Goal: Information Seeking & Learning: Check status

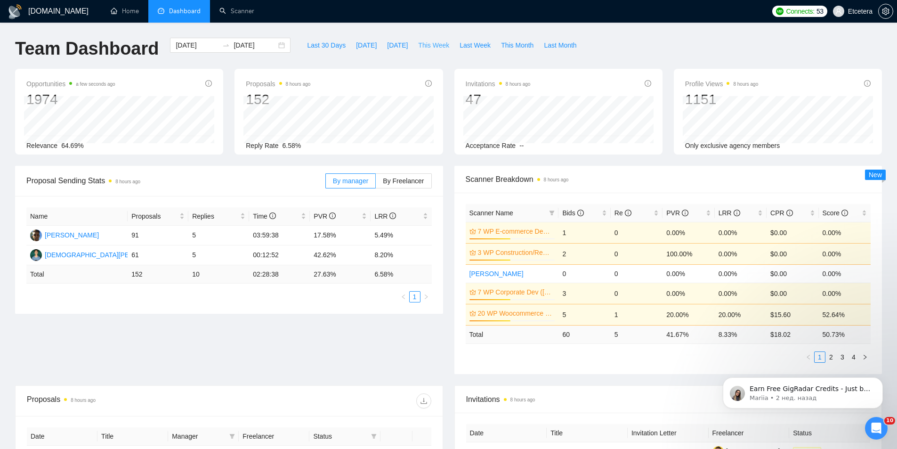
click at [423, 47] on span "This Week" at bounding box center [433, 45] width 31 height 10
type input "[DATE]"
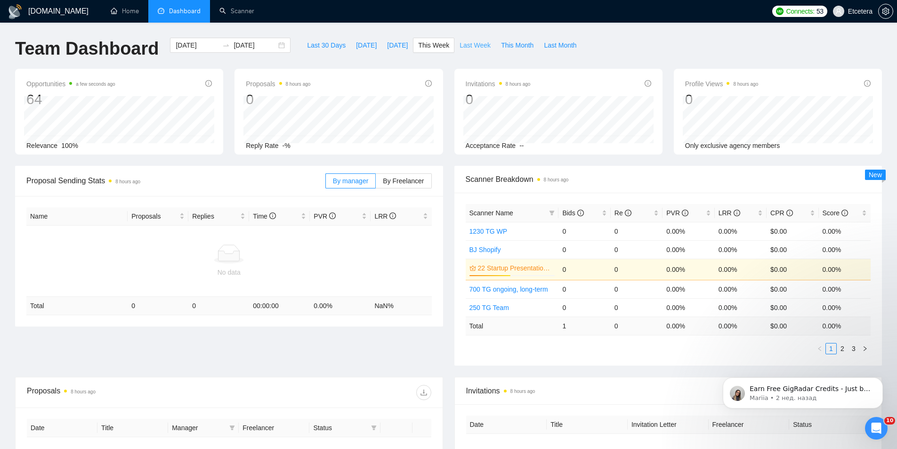
click at [468, 41] on span "Last Week" at bounding box center [474, 45] width 31 height 10
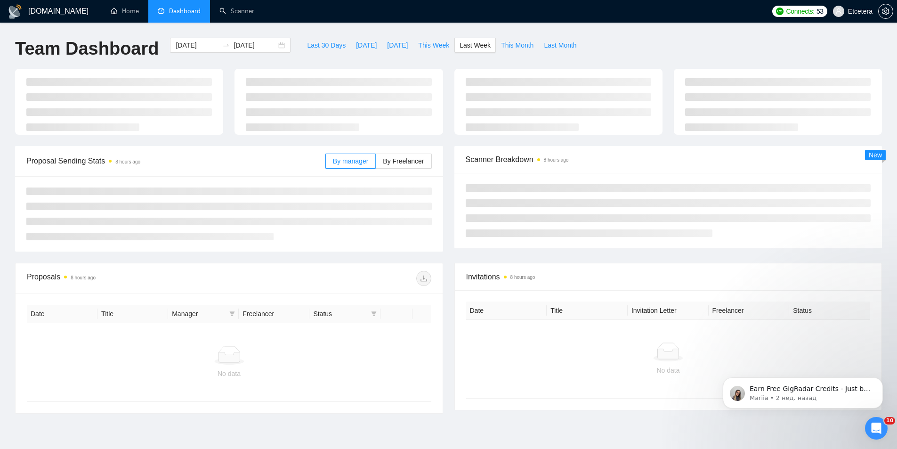
type input "[DATE]"
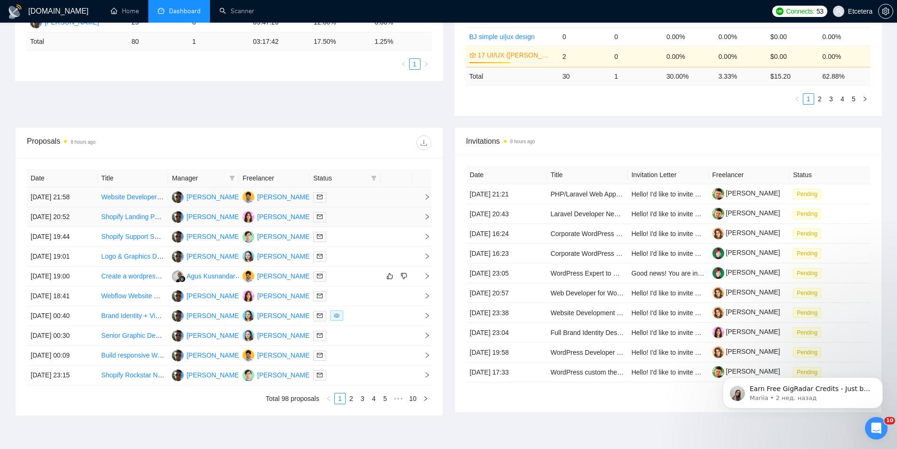
scroll to position [303, 0]
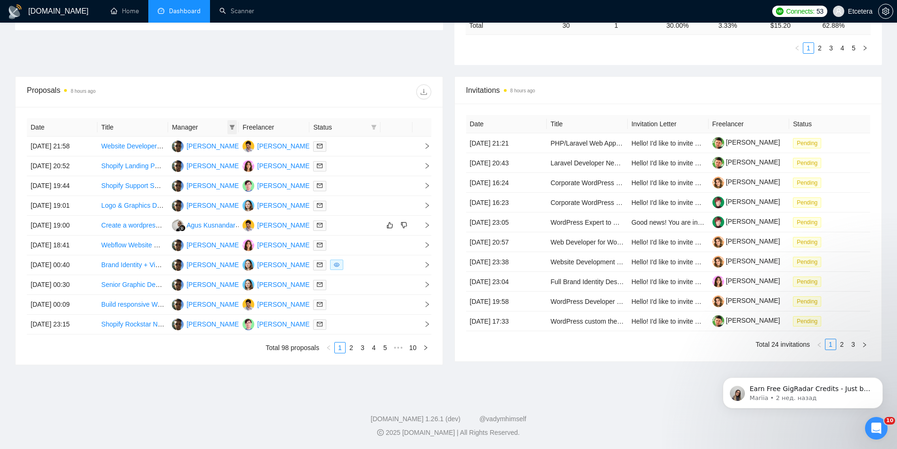
click at [231, 132] on span at bounding box center [231, 127] width 9 height 14
click at [197, 147] on span "[PERSON_NAME]" at bounding box center [200, 145] width 54 height 8
checkbox input "true"
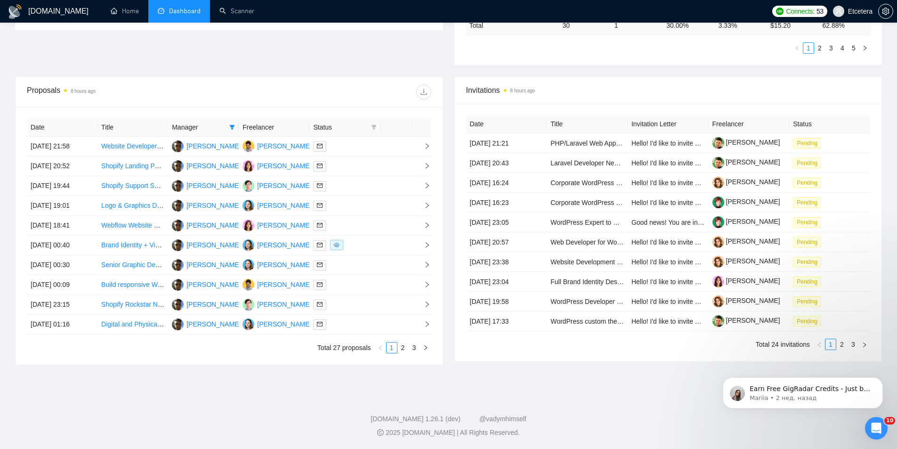
drag, startPoint x: 404, startPoint y: 345, endPoint x: 408, endPoint y: 338, distance: 7.8
click at [405, 345] on link "2" at bounding box center [403, 347] width 10 height 10
click at [413, 347] on link "3" at bounding box center [414, 347] width 10 height 10
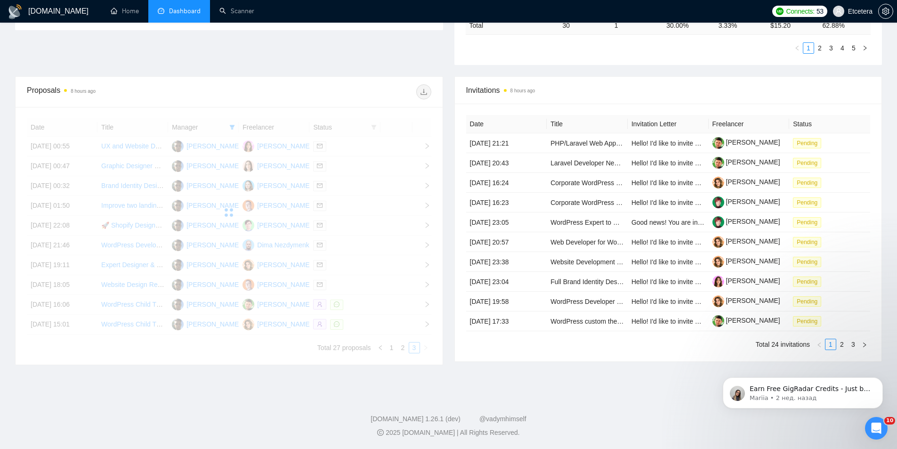
scroll to position [300, 0]
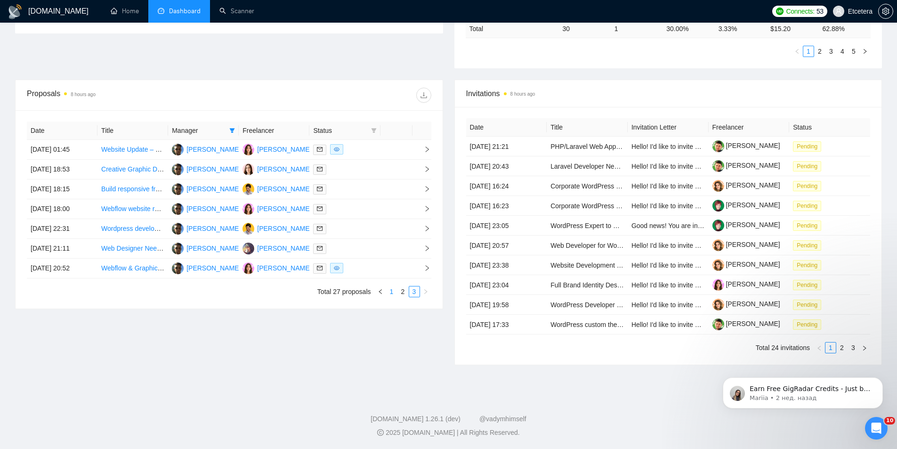
click at [392, 290] on link "1" at bounding box center [391, 291] width 10 height 10
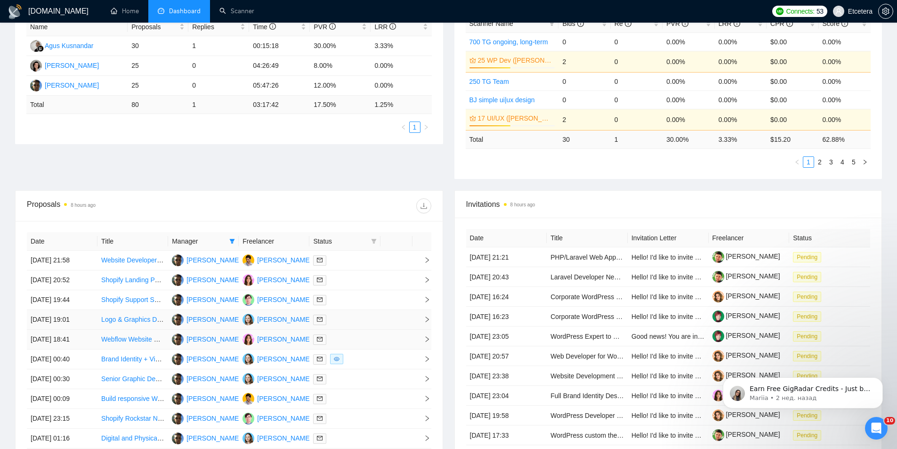
scroll to position [282, 0]
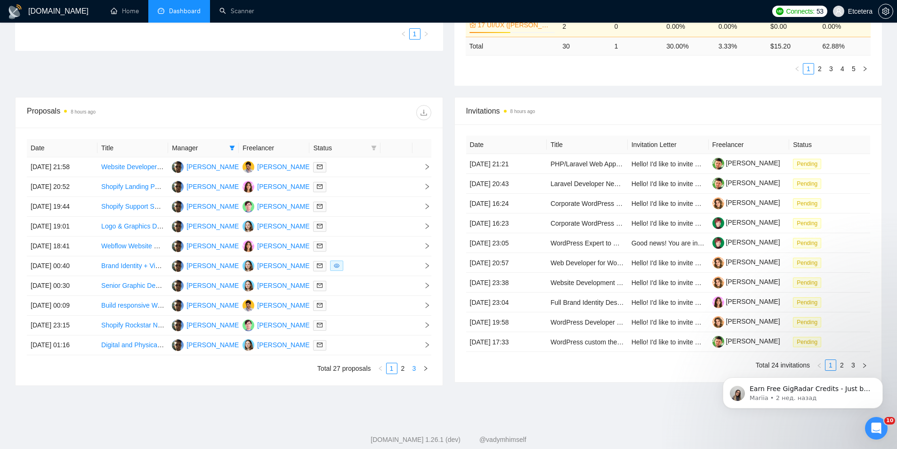
click at [416, 372] on link "3" at bounding box center [414, 368] width 10 height 10
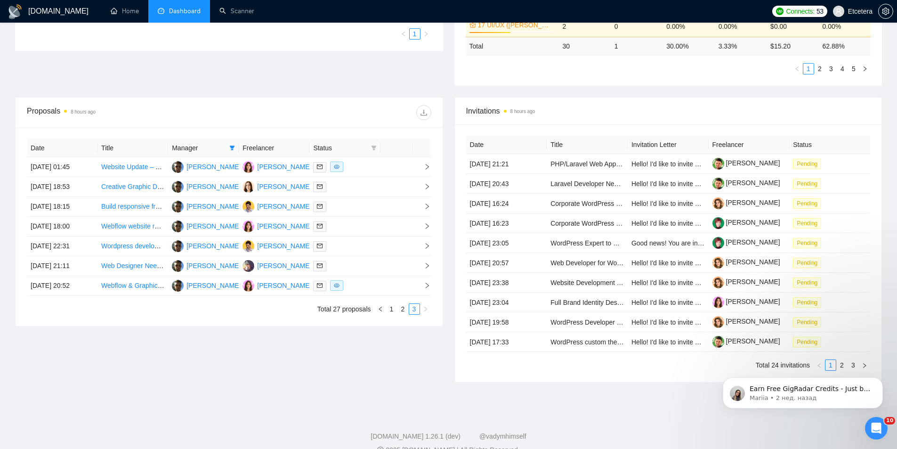
click at [403, 302] on div "Date Title Manager Freelancer Status [DATE] 01:45 Website Update – Programmer +…" at bounding box center [229, 227] width 404 height 176
click at [402, 312] on link "2" at bounding box center [403, 309] width 10 height 10
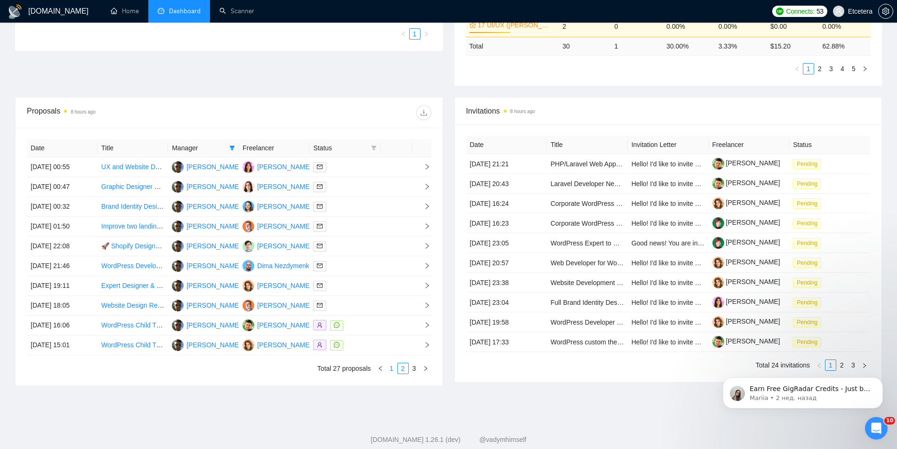
click at [393, 369] on link "1" at bounding box center [391, 368] width 10 height 10
click at [403, 370] on link "2" at bounding box center [403, 368] width 10 height 10
click at [416, 367] on link "3" at bounding box center [414, 368] width 10 height 10
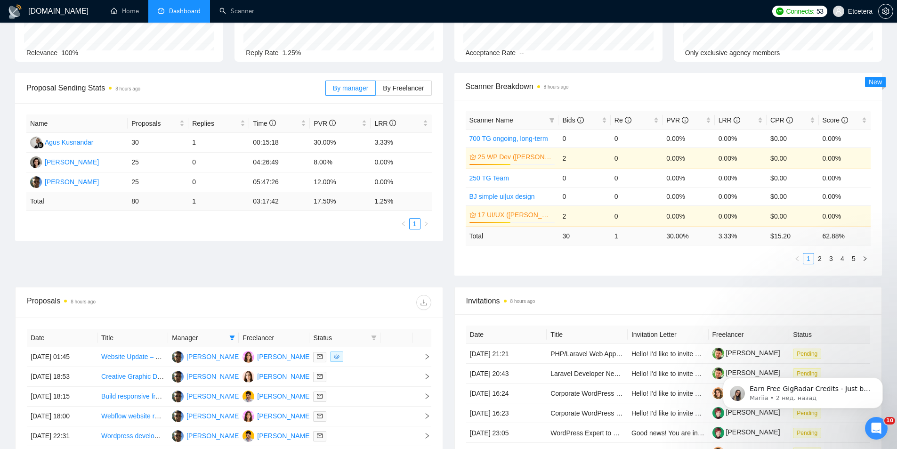
scroll to position [0, 0]
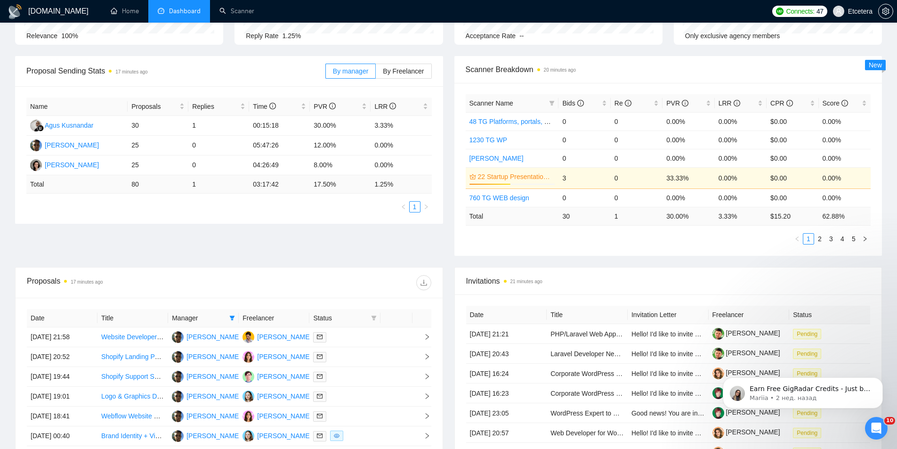
scroll to position [188, 0]
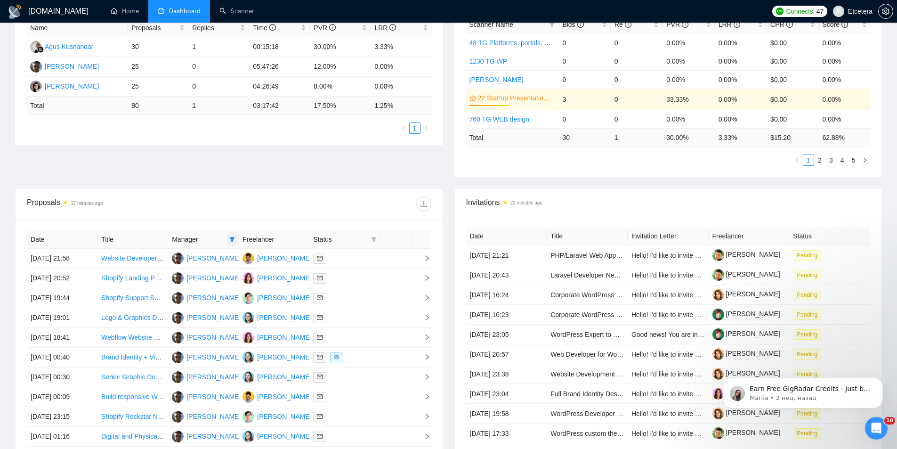
click at [234, 239] on icon "filter" at bounding box center [232, 239] width 6 height 6
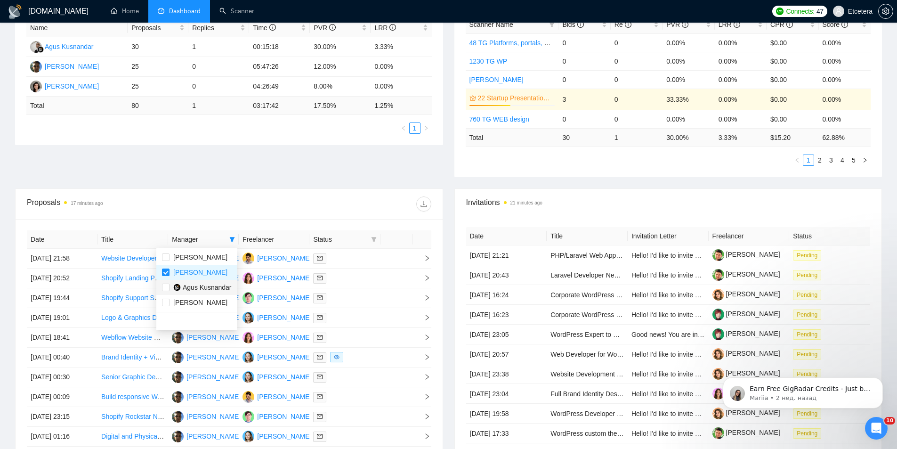
click at [186, 289] on span "Agus Kusnandar" at bounding box center [207, 287] width 49 height 8
checkbox input "true"
click at [184, 274] on span "[PERSON_NAME]" at bounding box center [200, 272] width 54 height 8
checkbox input "false"
click at [183, 261] on span "[PERSON_NAME]" at bounding box center [200, 257] width 54 height 8
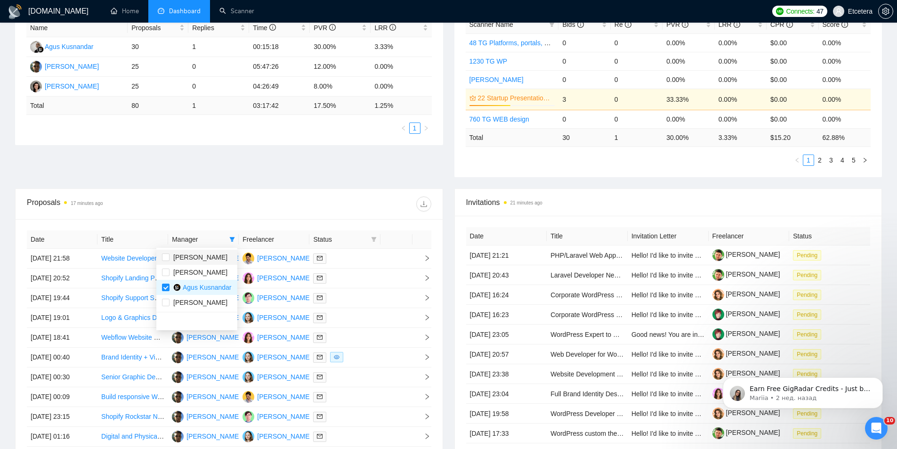
checkbox input "true"
click at [193, 215] on div "Proposals 17 minutes ago" at bounding box center [229, 204] width 404 height 30
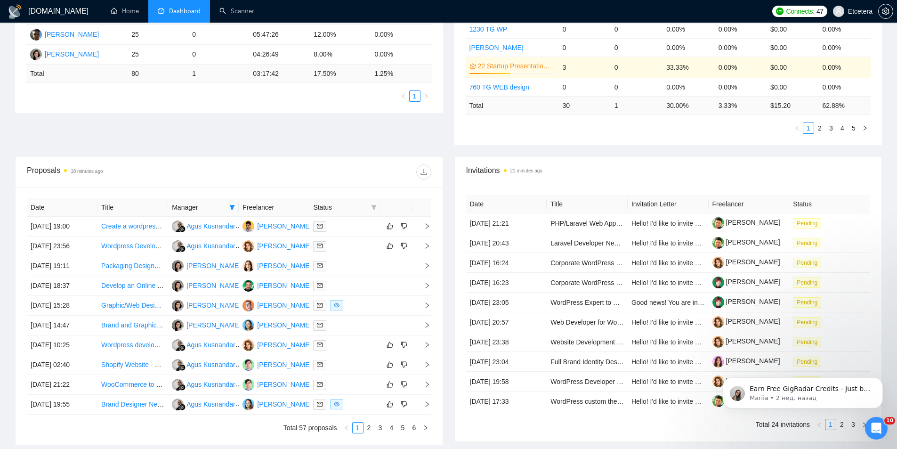
scroll to position [235, 0]
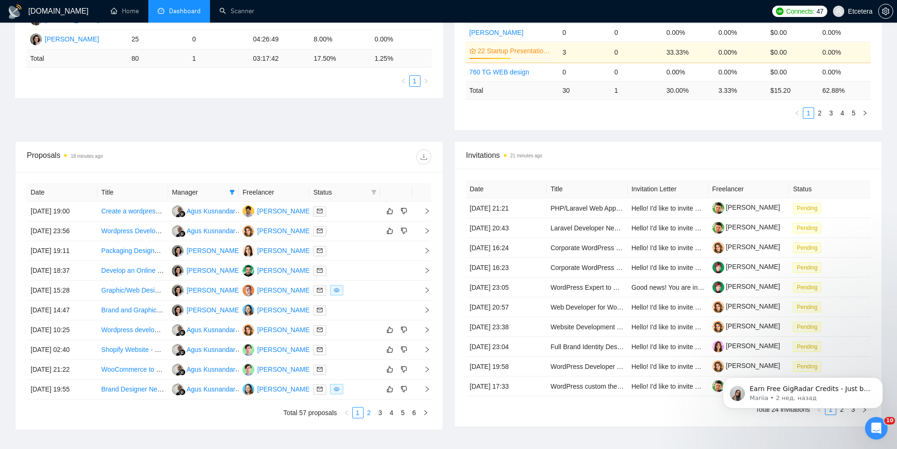
click at [370, 411] on link "2" at bounding box center [369, 412] width 10 height 10
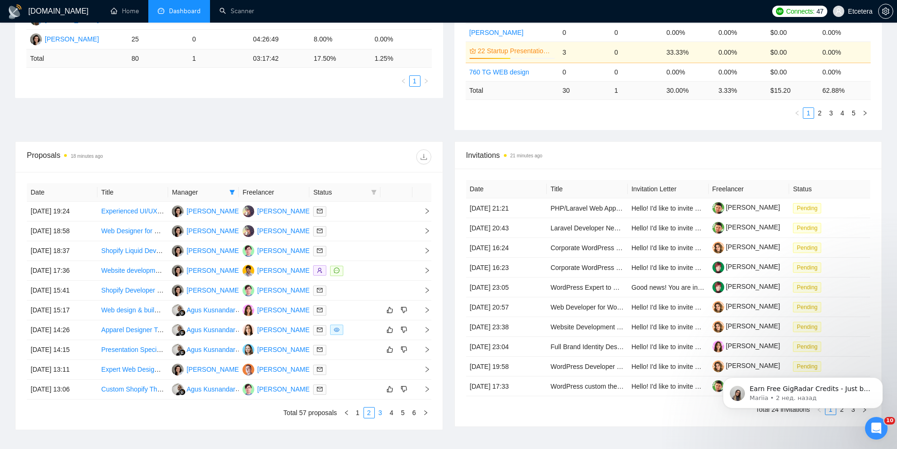
click at [379, 410] on link "3" at bounding box center [380, 412] width 10 height 10
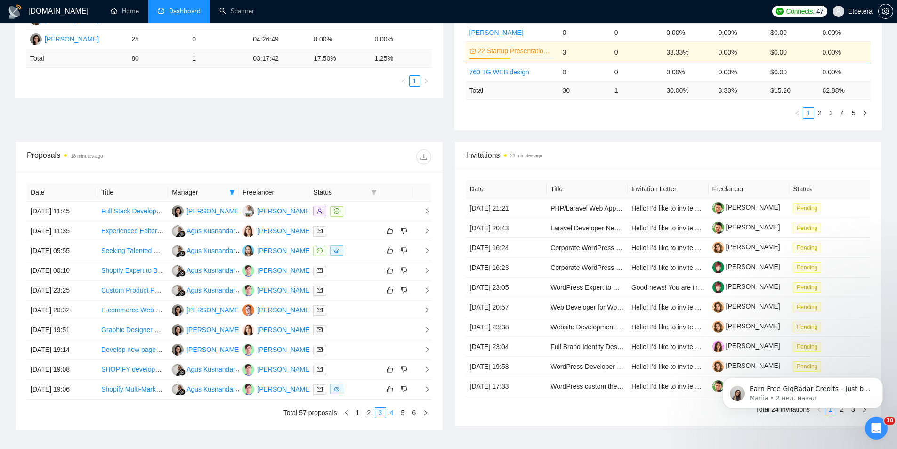
click at [391, 413] on link "4" at bounding box center [391, 412] width 10 height 10
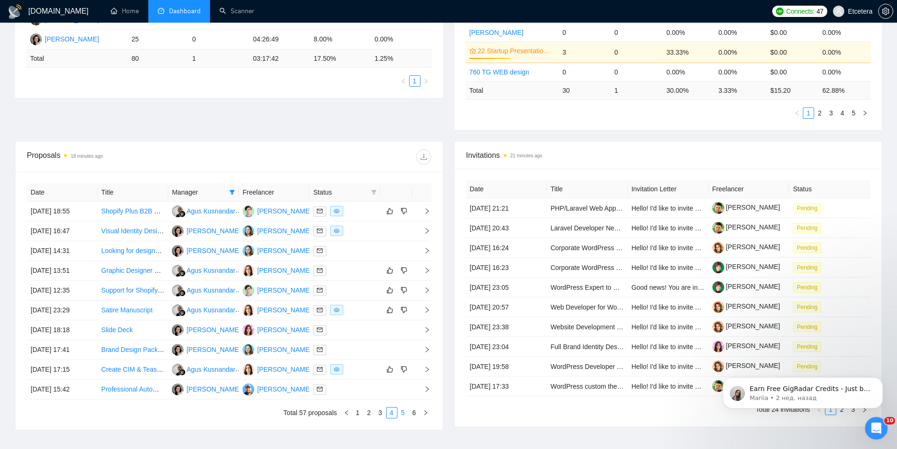
click at [401, 412] on link "5" at bounding box center [403, 412] width 10 height 10
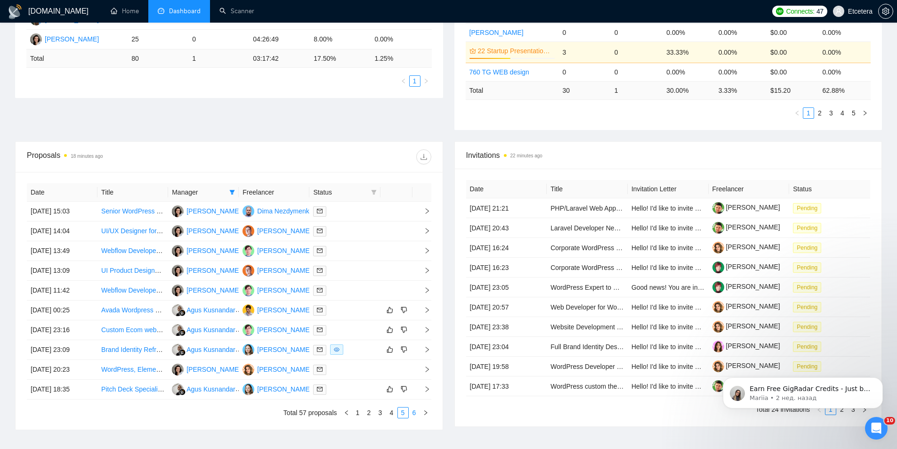
click at [415, 411] on link "6" at bounding box center [414, 412] width 10 height 10
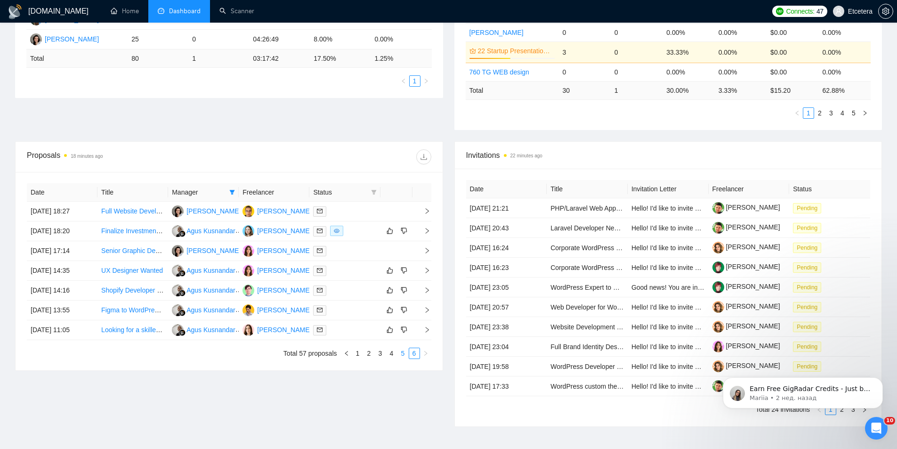
click at [401, 353] on link "5" at bounding box center [403, 353] width 10 height 10
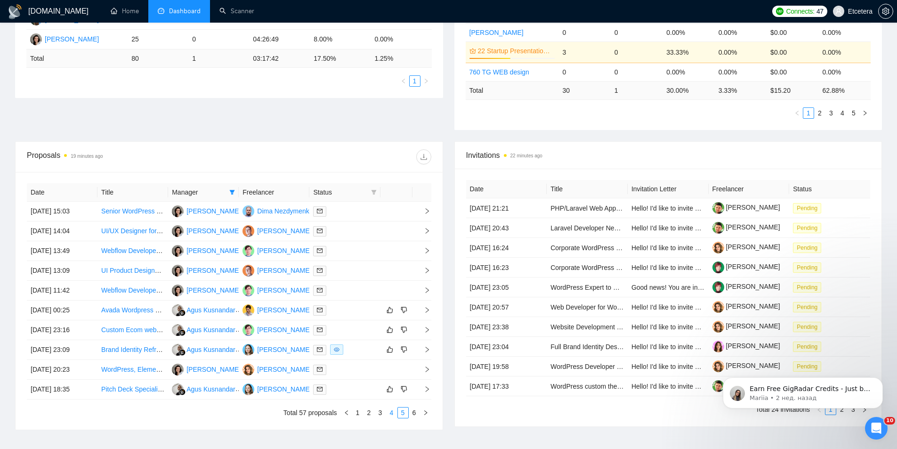
click at [393, 413] on link "4" at bounding box center [391, 412] width 10 height 10
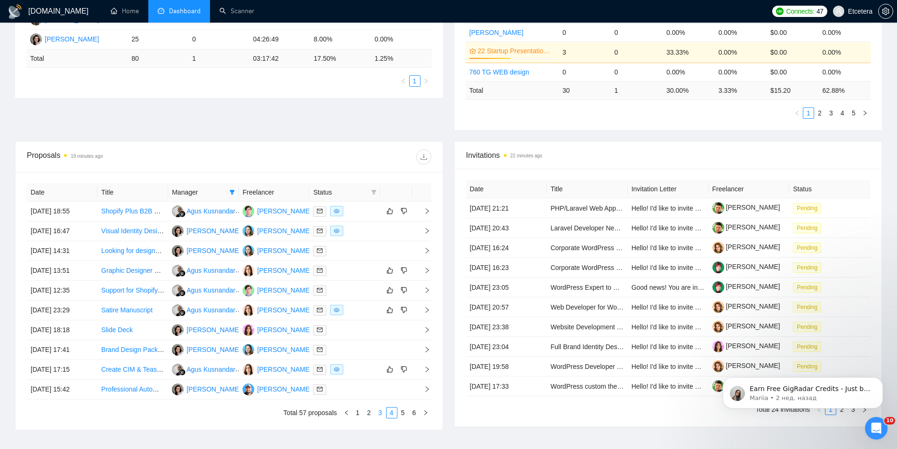
click at [384, 410] on link "3" at bounding box center [380, 412] width 10 height 10
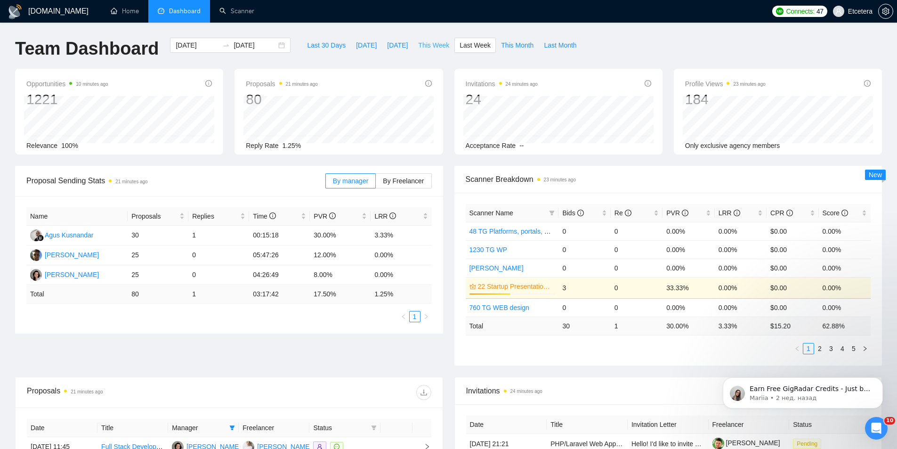
click at [437, 42] on span "This Week" at bounding box center [433, 45] width 31 height 10
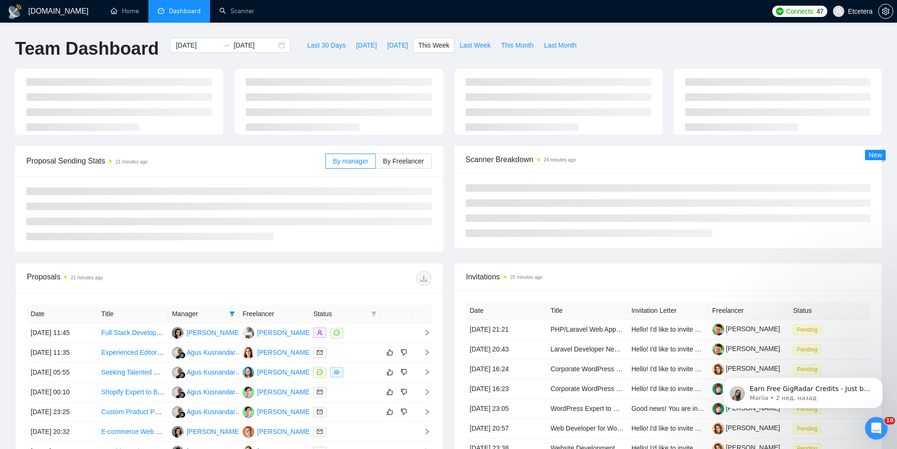
type input "[DATE]"
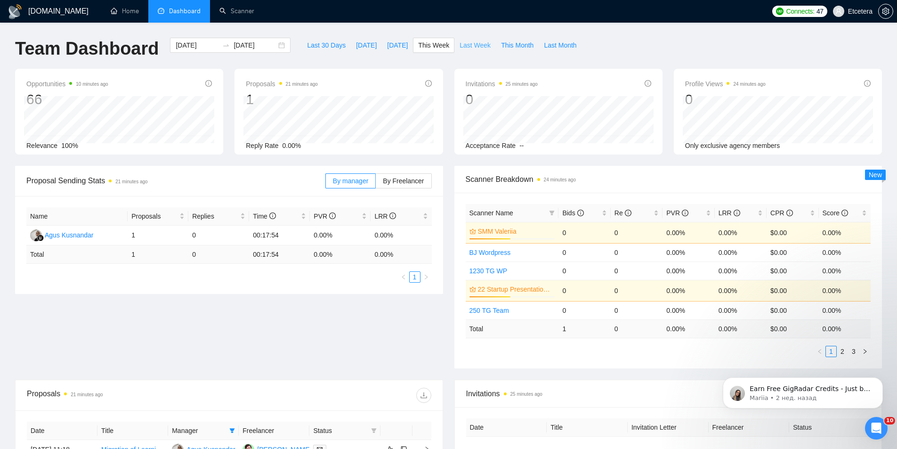
click at [469, 45] on span "Last Week" at bounding box center [474, 45] width 31 height 10
type input "[DATE]"
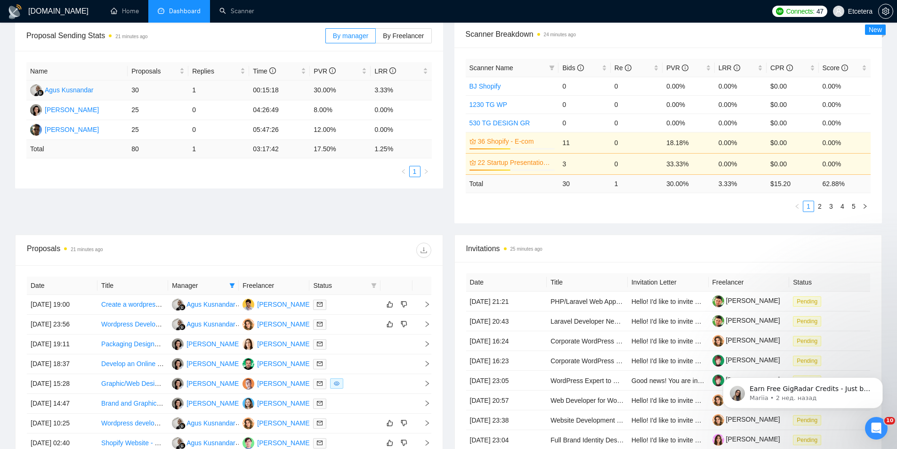
scroll to position [235, 0]
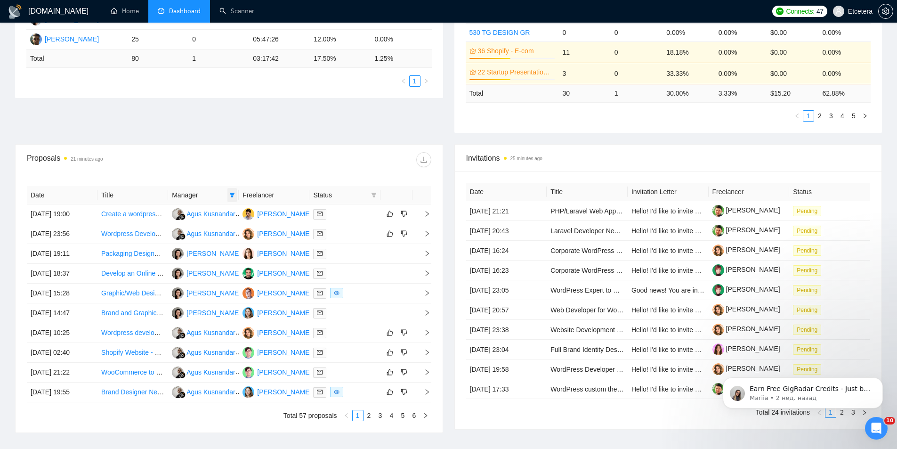
click at [237, 196] on span at bounding box center [231, 195] width 9 height 14
click at [198, 212] on span "[PERSON_NAME]" at bounding box center [200, 213] width 54 height 8
checkbox input "false"
click at [195, 243] on span "Agus Kusnandar" at bounding box center [207, 243] width 49 height 8
checkbox input "false"
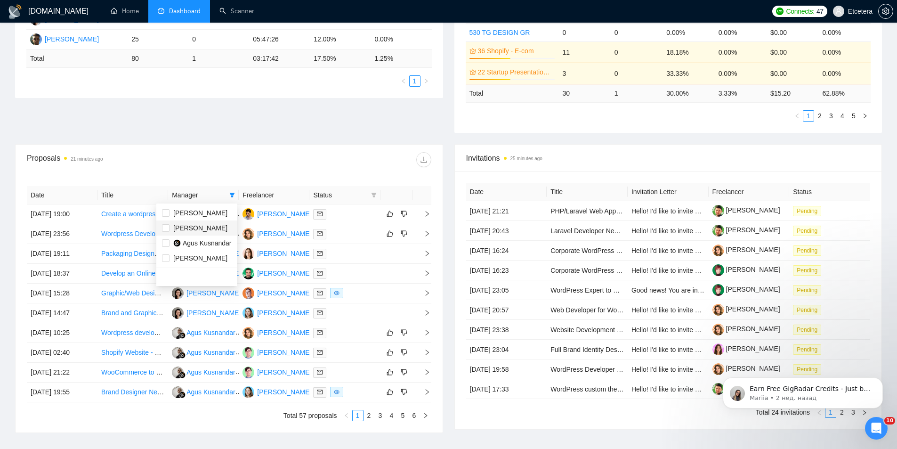
click at [194, 228] on span "[PERSON_NAME]" at bounding box center [200, 228] width 54 height 8
checkbox input "true"
click at [295, 141] on div "Proposal Sending Stats 21 minutes ago By manager By Freelancer Name Proposals R…" at bounding box center [448, 37] width 878 height 214
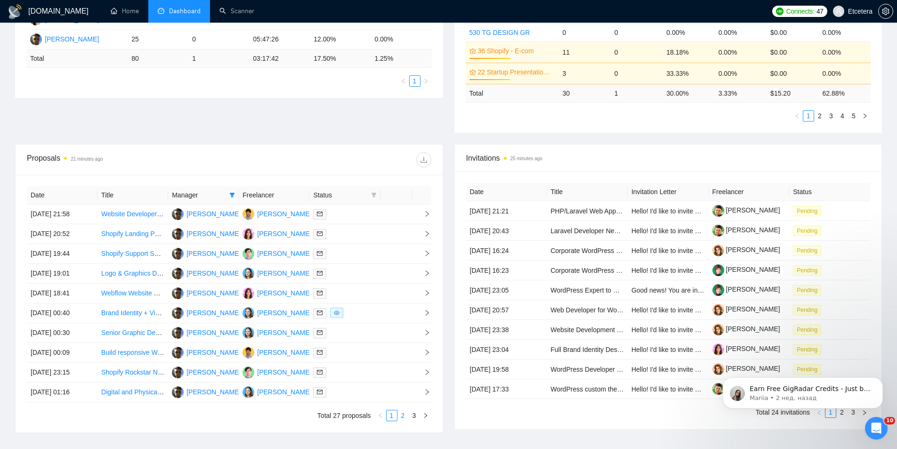
click at [402, 414] on link "2" at bounding box center [403, 415] width 10 height 10
click at [417, 416] on link "3" at bounding box center [414, 415] width 10 height 10
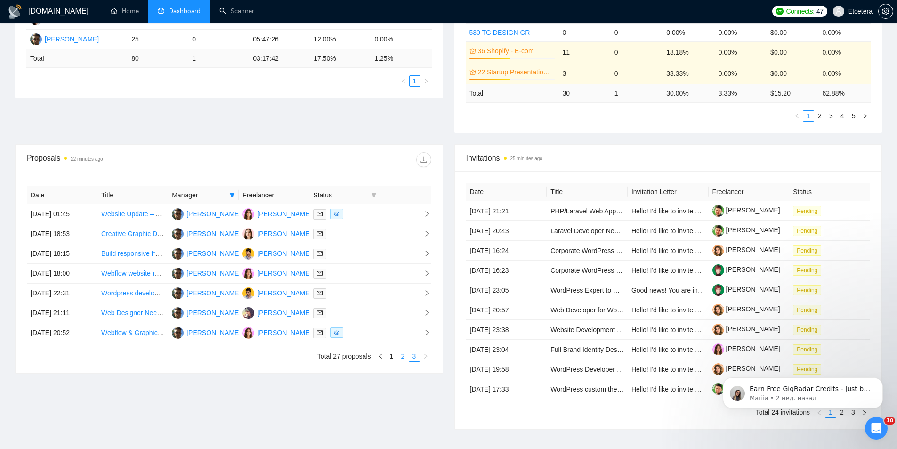
click at [407, 356] on link "2" at bounding box center [403, 356] width 10 height 10
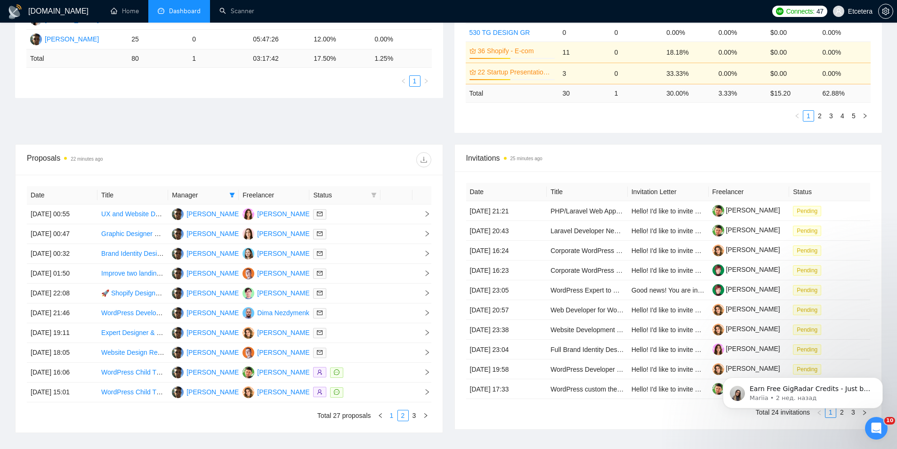
click at [391, 413] on link "1" at bounding box center [391, 415] width 10 height 10
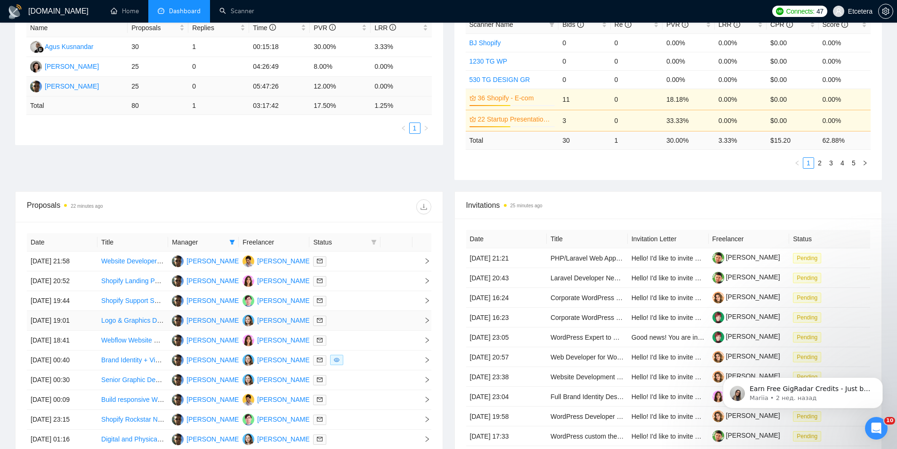
scroll to position [21, 0]
